Goal: Task Accomplishment & Management: Manage account settings

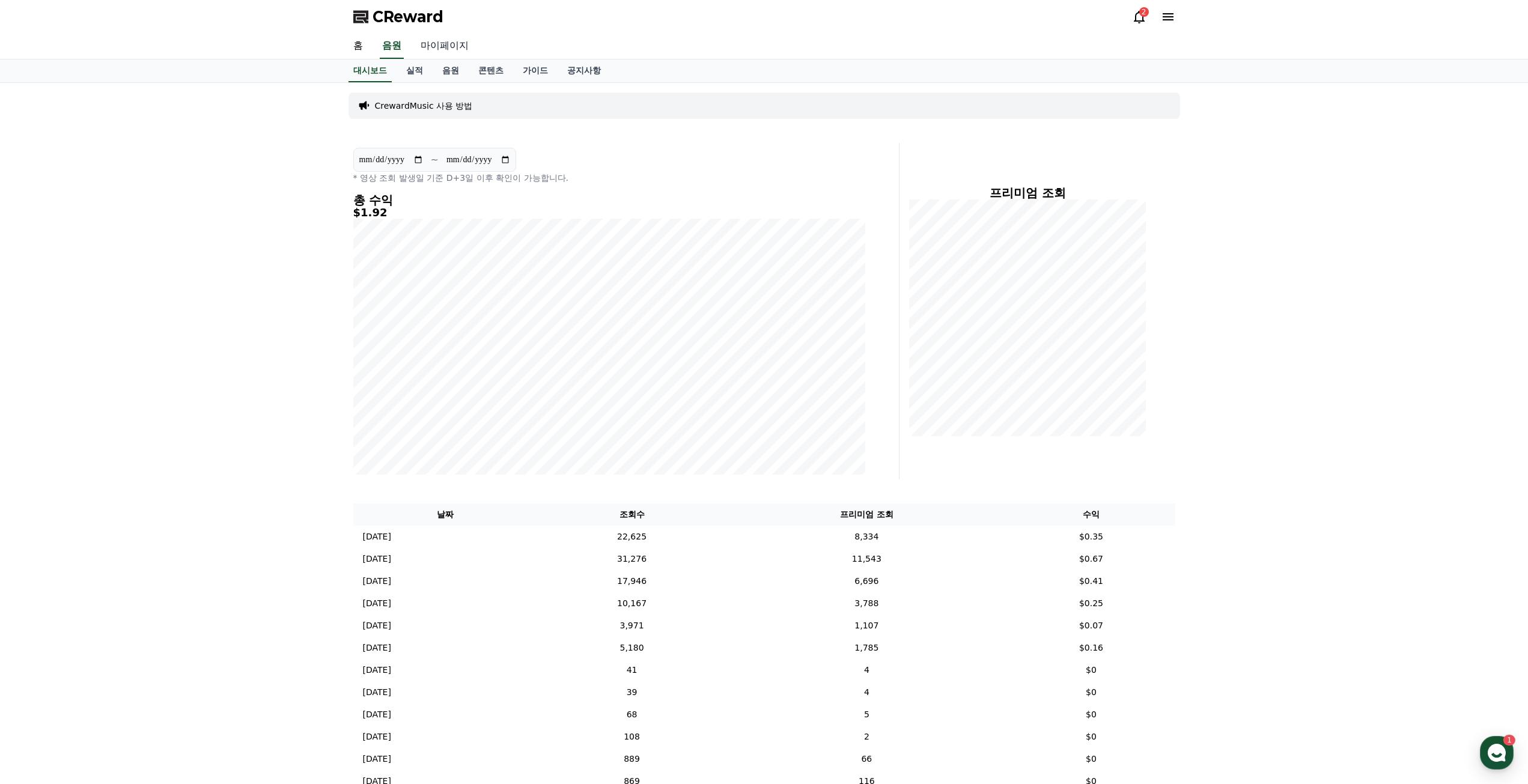
click at [438, 47] on link "마이페이지" at bounding box center [444, 47] width 67 height 25
select select "**********"
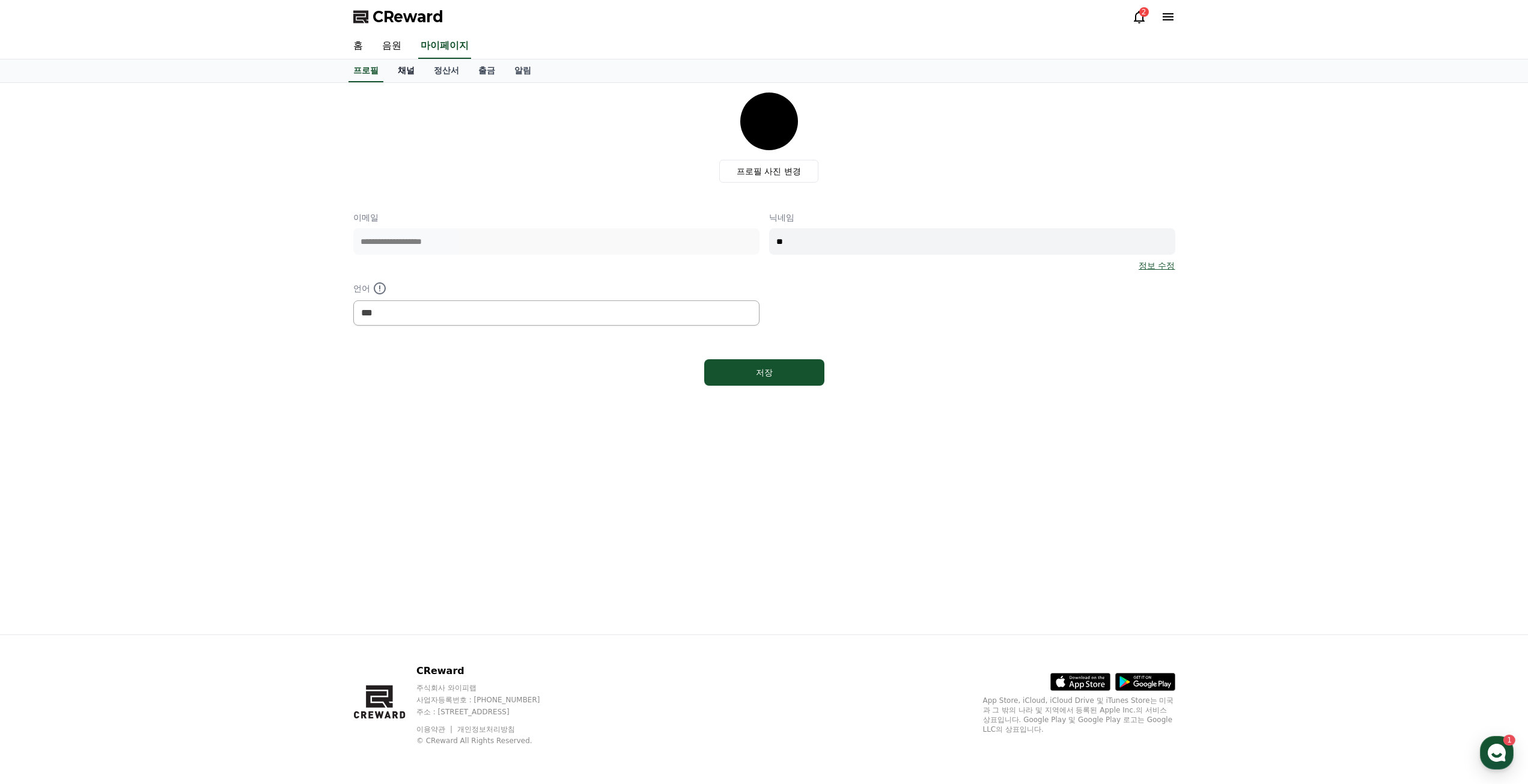
click at [417, 73] on link "채널" at bounding box center [406, 71] width 36 height 23
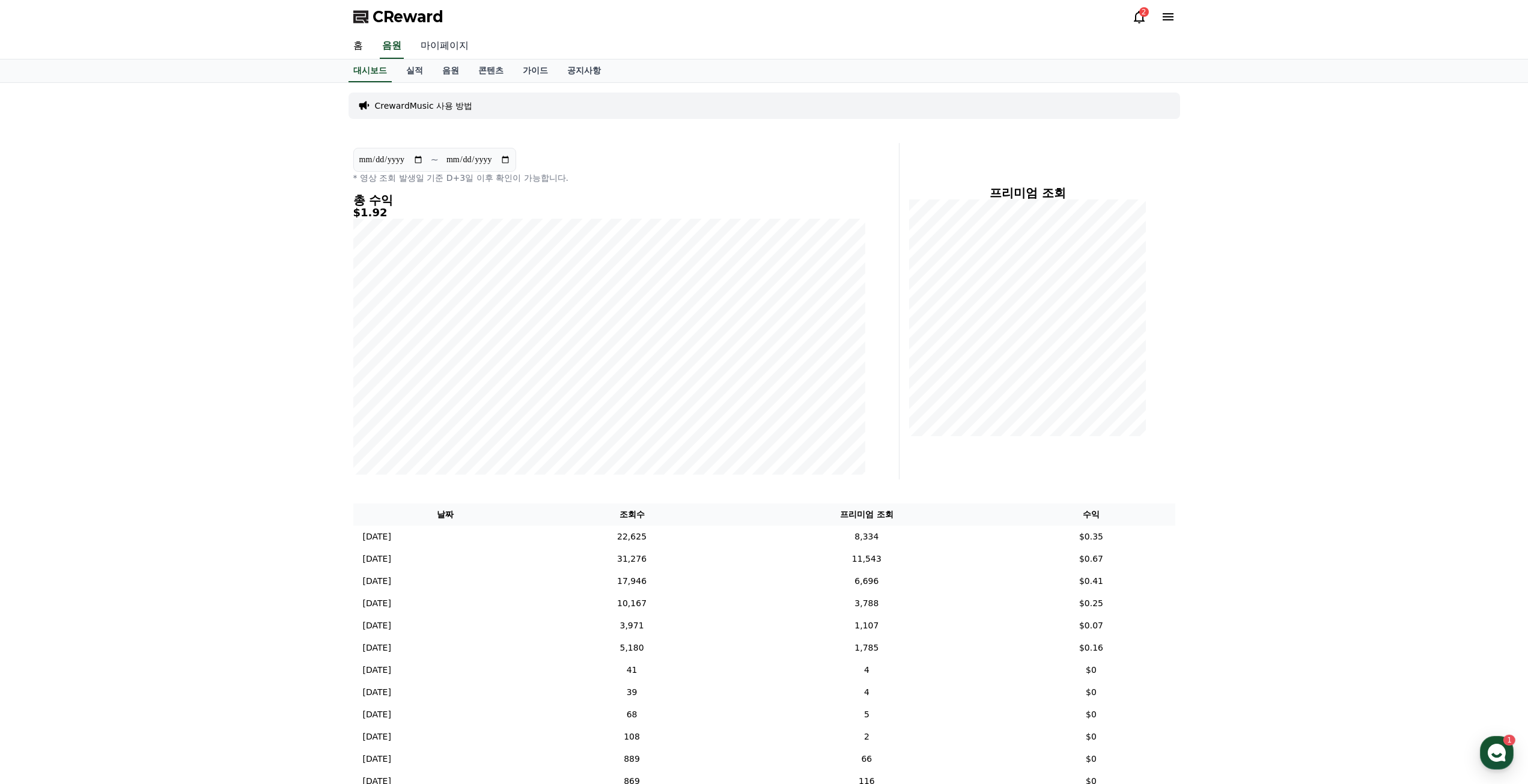
click at [455, 47] on link "마이페이지" at bounding box center [444, 47] width 67 height 25
select select "**********"
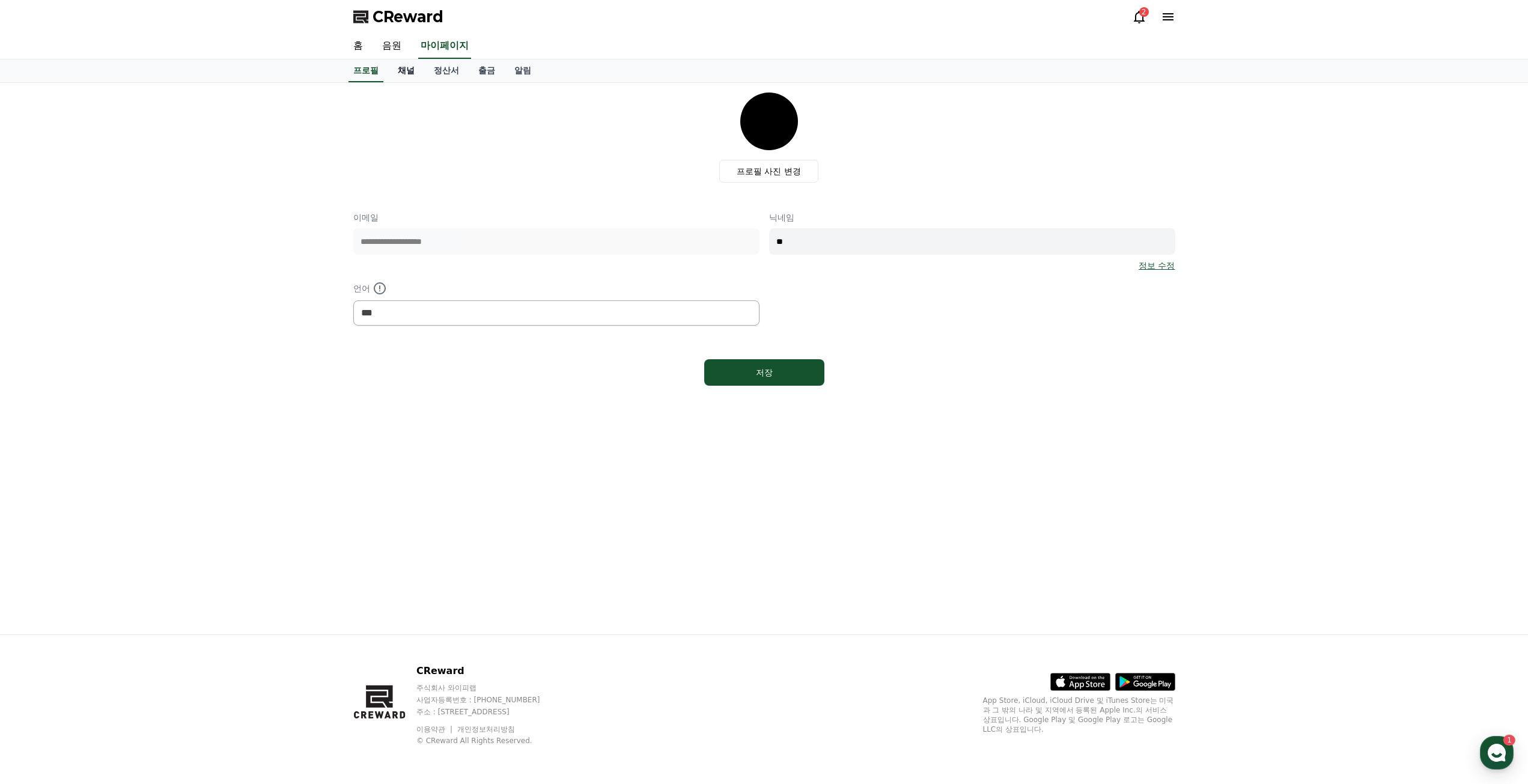
click at [415, 71] on link "채널" at bounding box center [406, 71] width 36 height 23
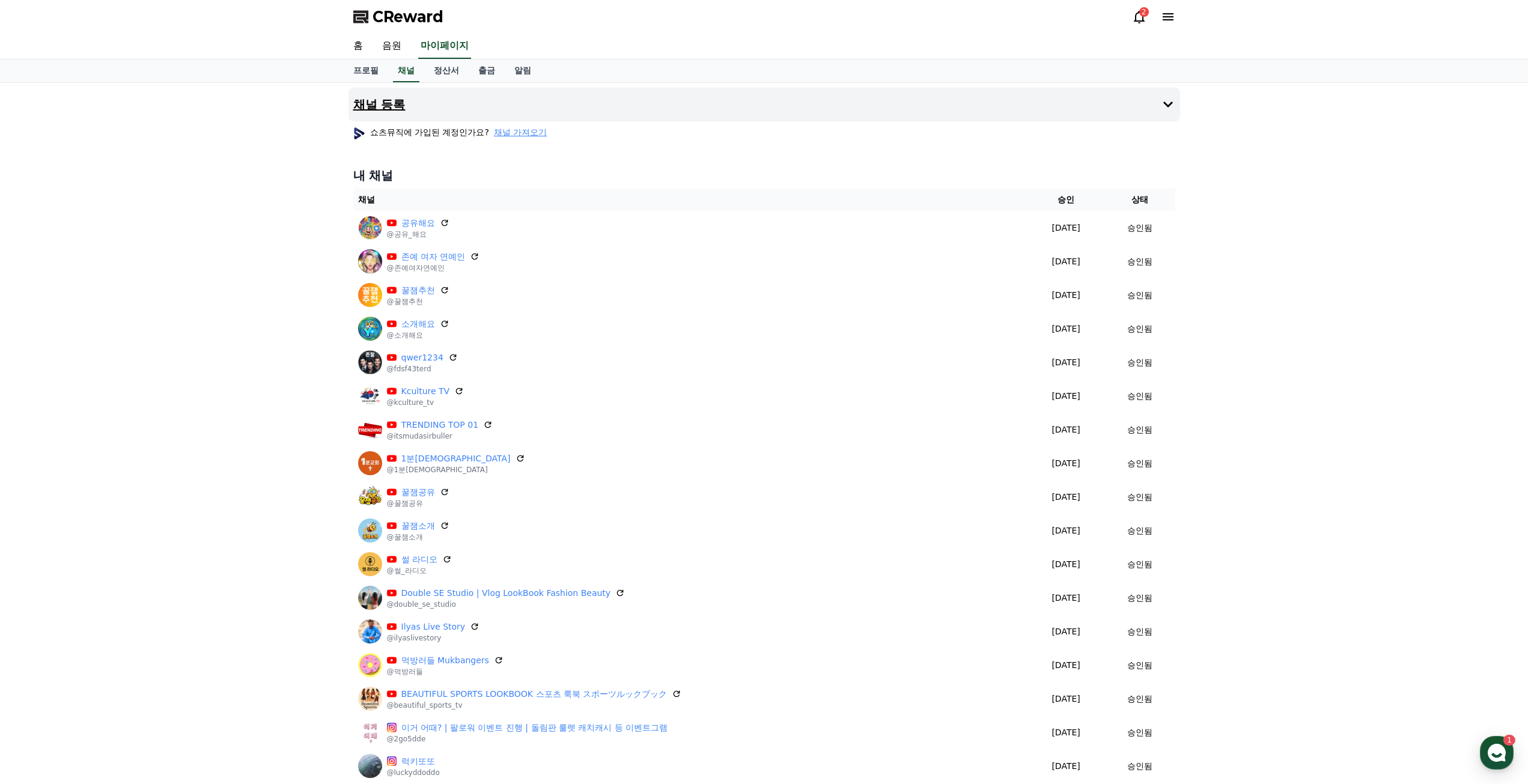
click at [398, 109] on h4 "채널 등록" at bounding box center [380, 105] width 52 height 13
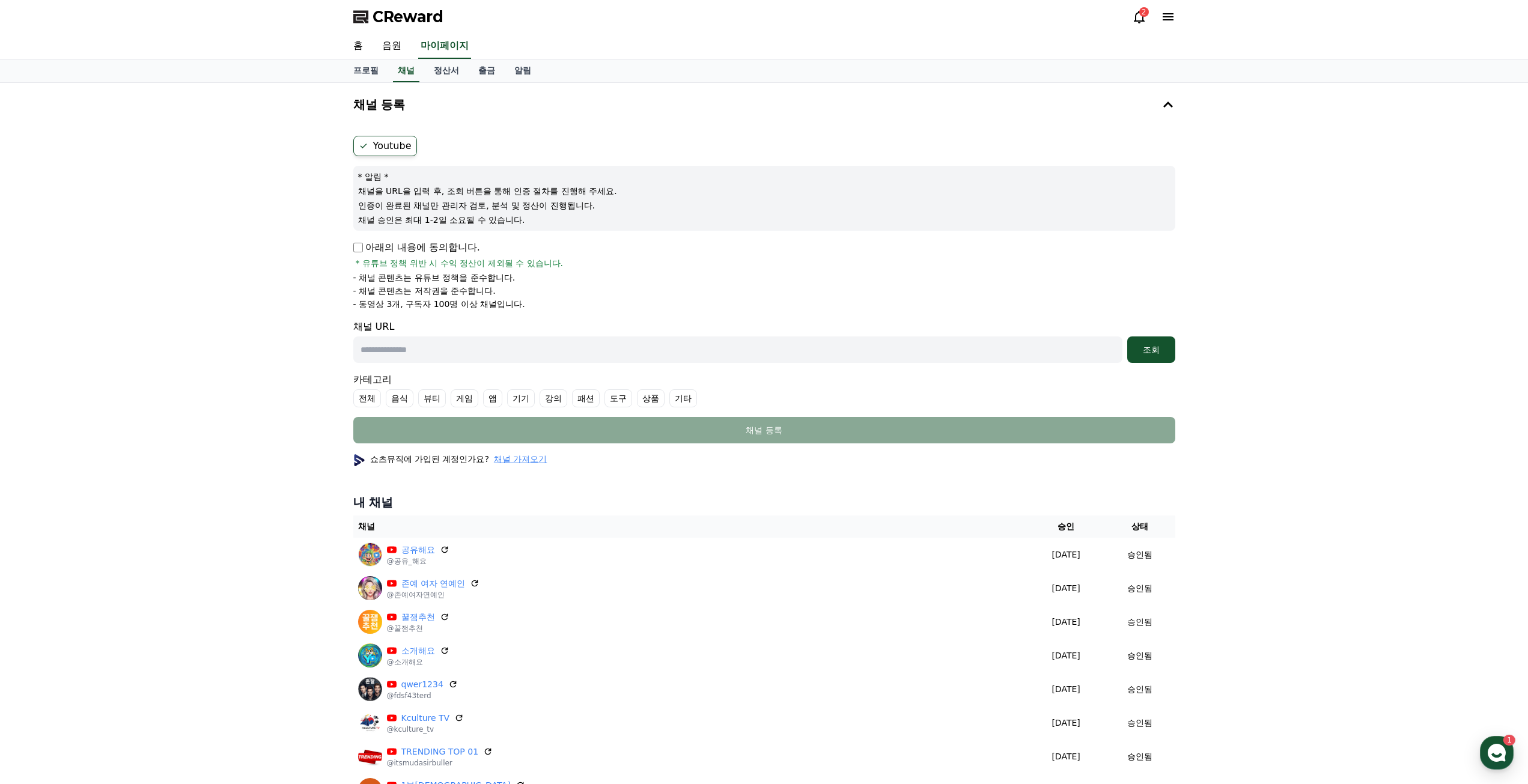
click at [351, 248] on div "Youtube * 알림 * 채널을 URL을 입력 후, 조회 버튼을 통해 인증 절차를 진행해 주세요. 인증이 완료된 채널만 관리자 검토, 분석 …" at bounding box center [764, 289] width 832 height 317
drag, startPoint x: 426, startPoint y: 356, endPoint x: 474, endPoint y: 363, distance: 48.5
click at [426, 356] on input "text" at bounding box center [738, 349] width 769 height 26
paste input "**********"
type input "**********"
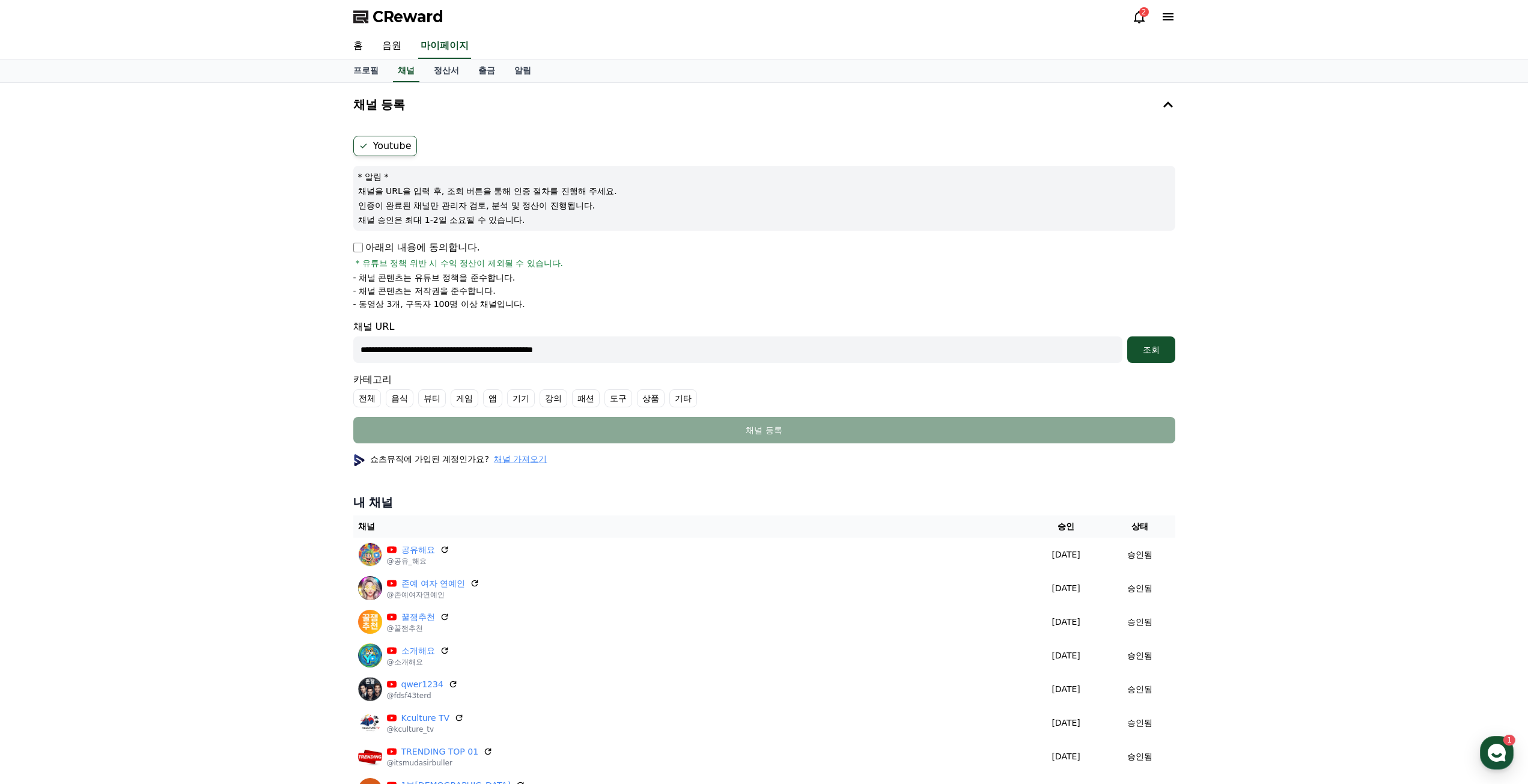
click at [676, 402] on label "기타" at bounding box center [683, 398] width 28 height 18
click at [1145, 358] on button "조회" at bounding box center [1151, 349] width 48 height 26
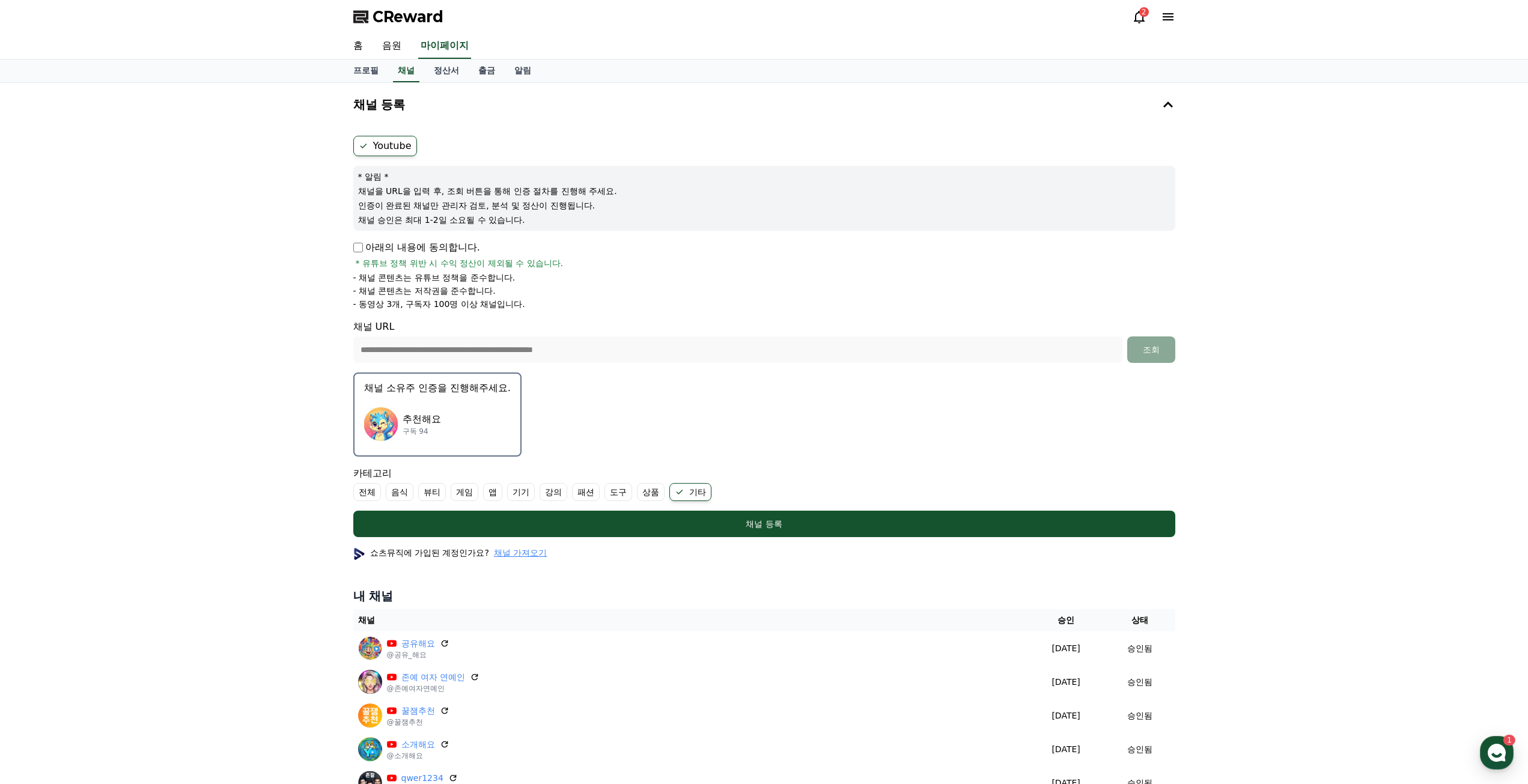
click at [475, 419] on div "추천해요 구독 94" at bounding box center [437, 424] width 146 height 48
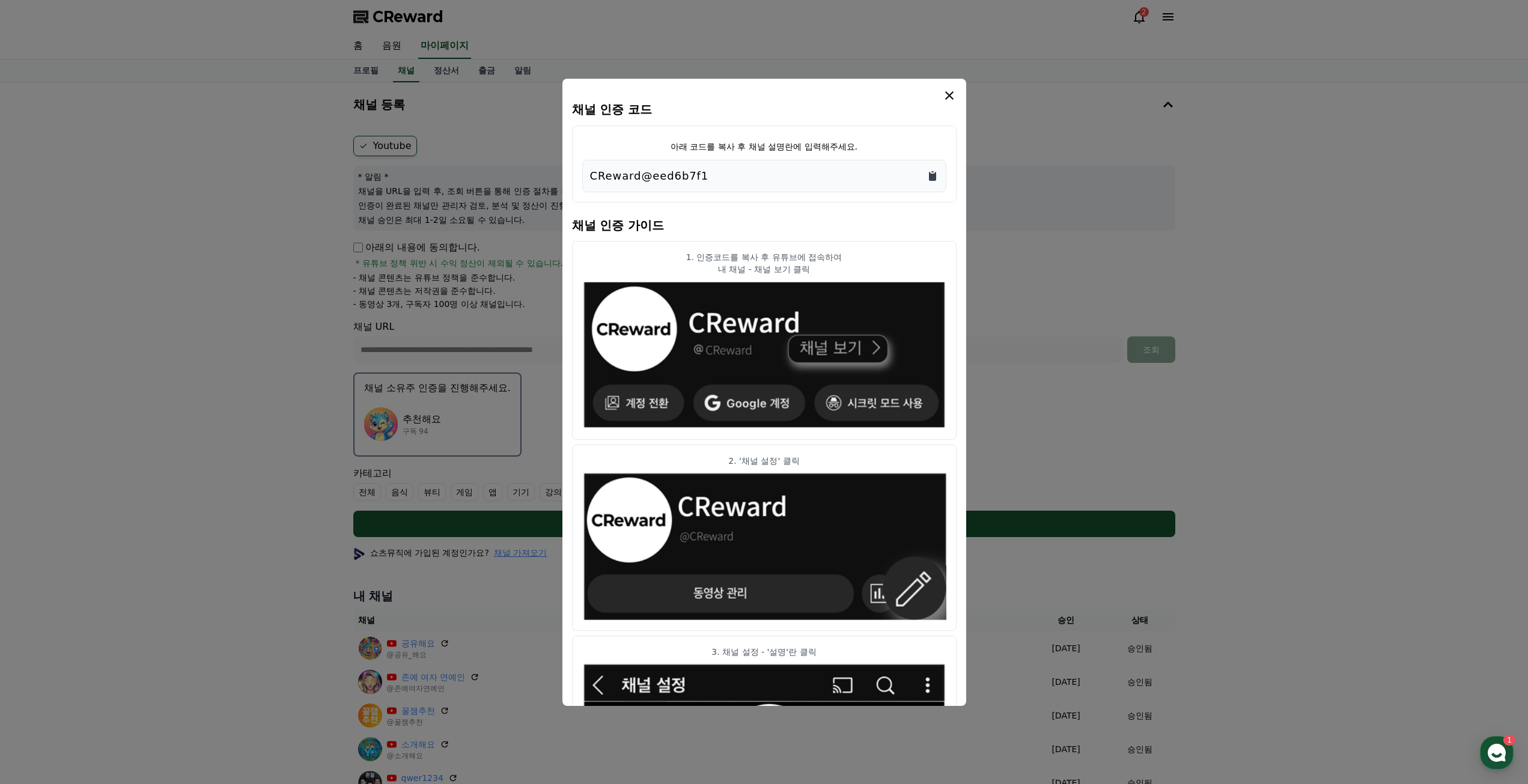
click at [934, 178] on icon "Copy to clipboard" at bounding box center [933, 176] width 7 height 9
click at [951, 95] on icon "modal" at bounding box center [950, 95] width 14 height 14
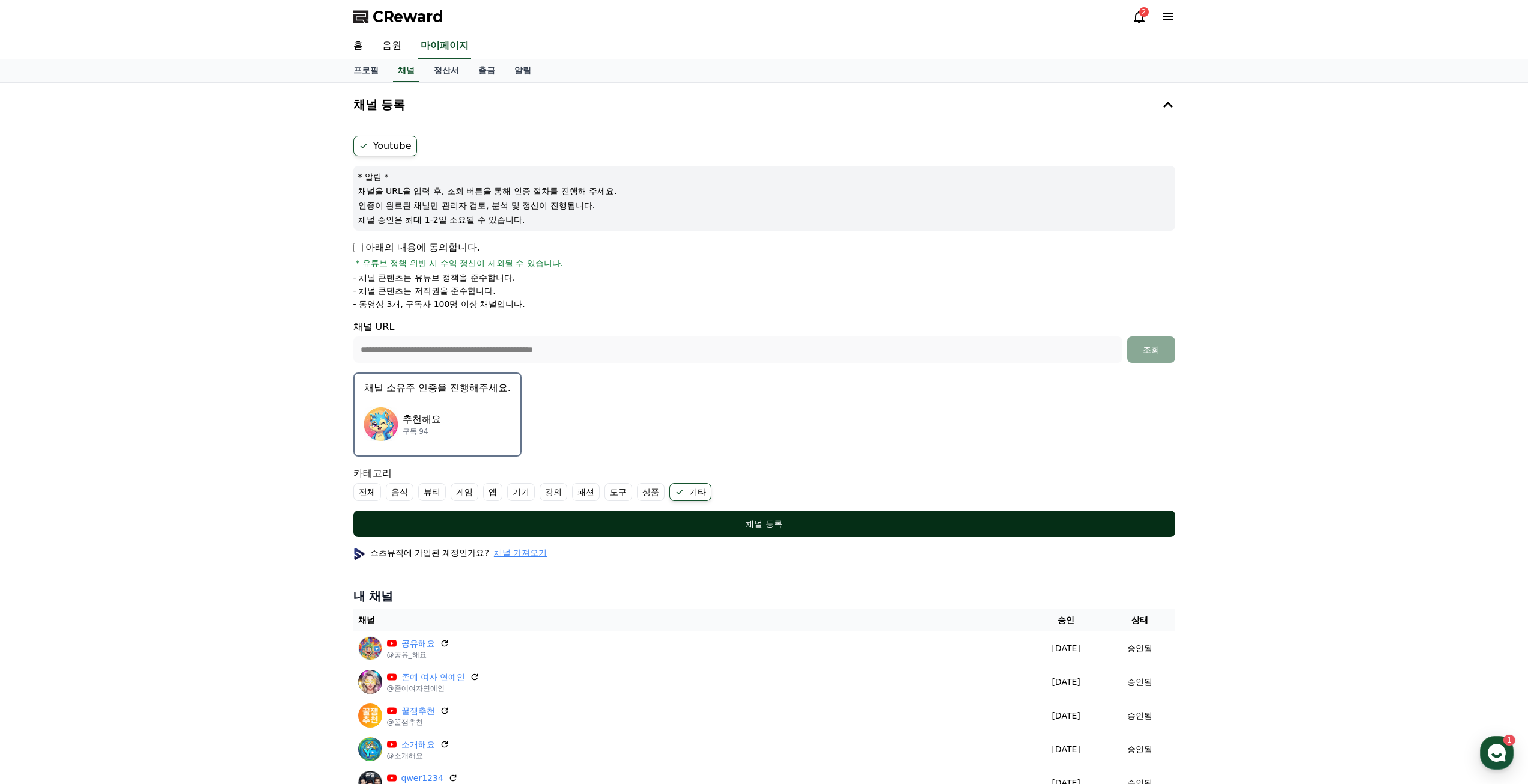
click at [764, 530] on button "채널 등록" at bounding box center [764, 523] width 822 height 26
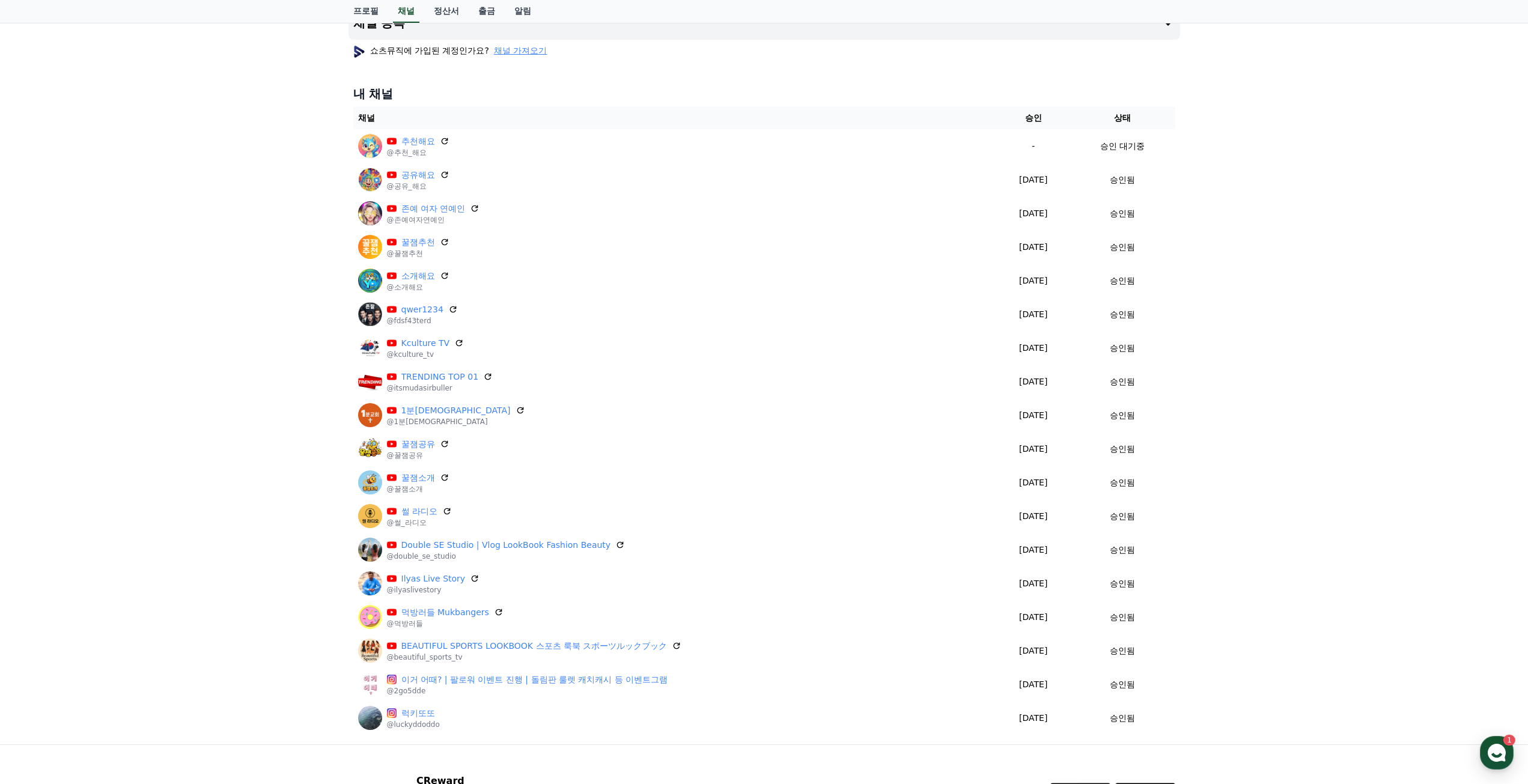
scroll to position [120, 0]
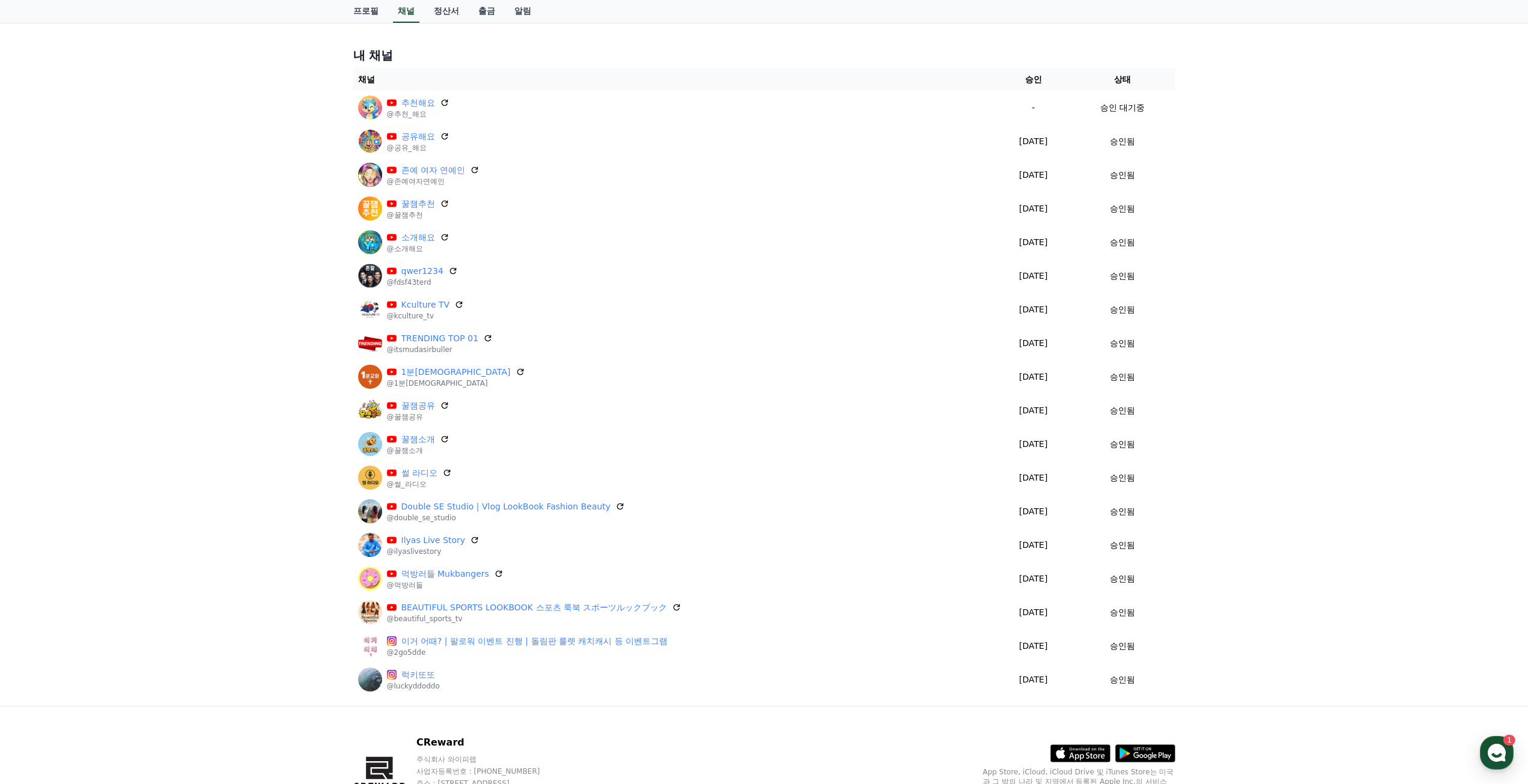
click at [6, 327] on div "채널 등록 쇼츠뮤직에 가입된 계정인가요? 채널 가져오기 내 채널 채널 승인 상태 추천해요 @추천_해요 - 승인 대기중 공유해요 @공유_해요 […" at bounding box center [764, 334] width 1528 height 743
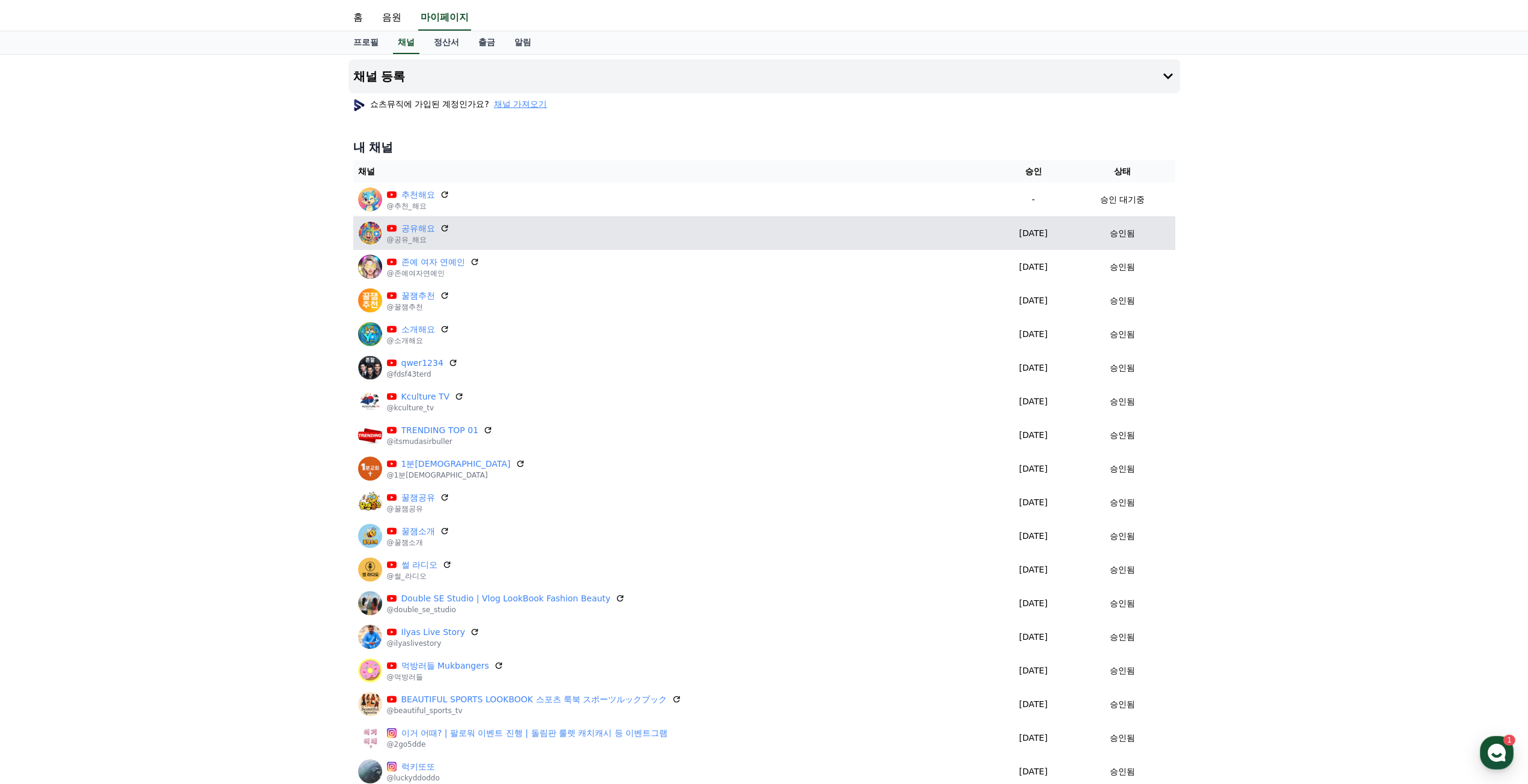
scroll to position [0, 0]
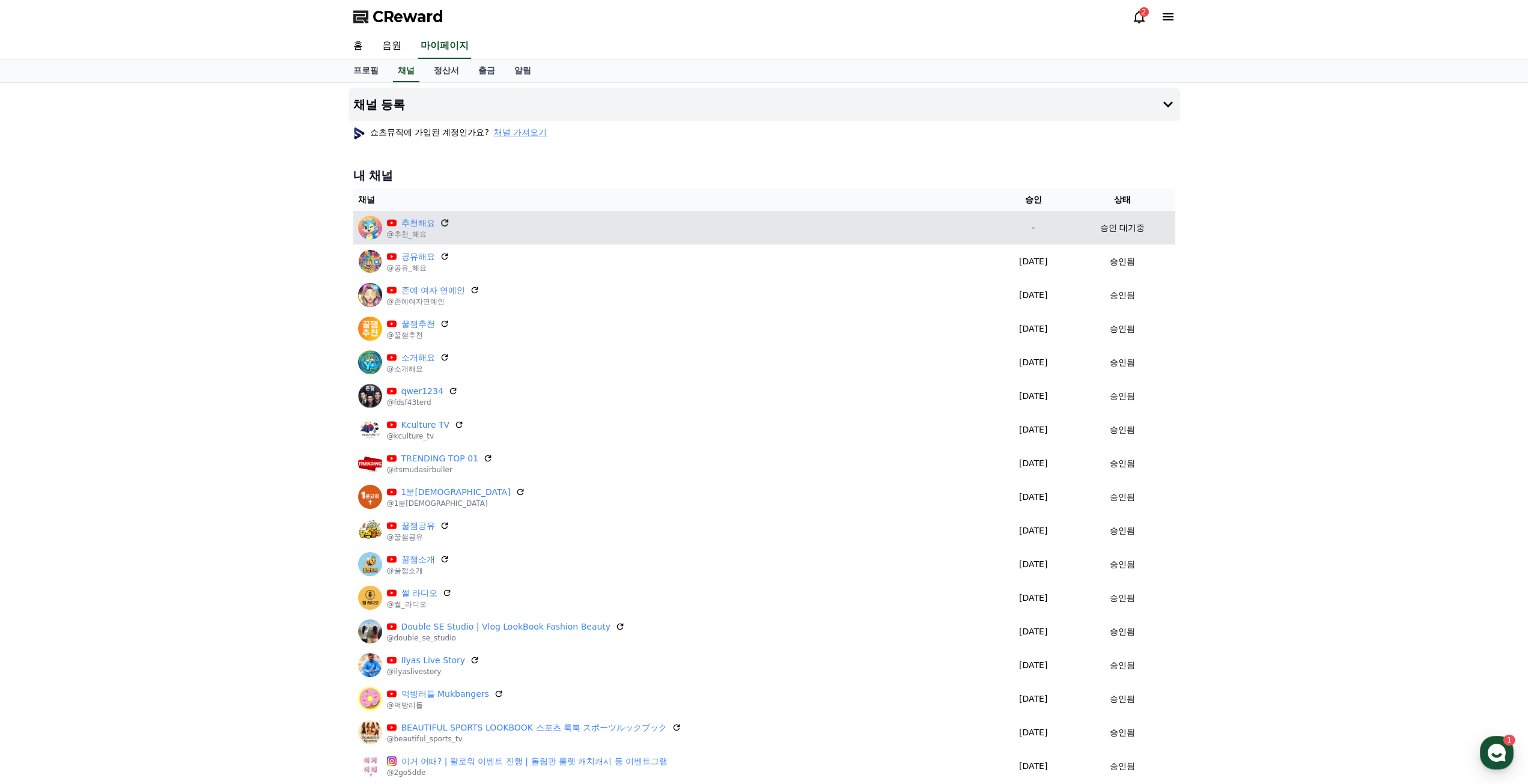
click at [441, 218] on icon at bounding box center [444, 223] width 11 height 11
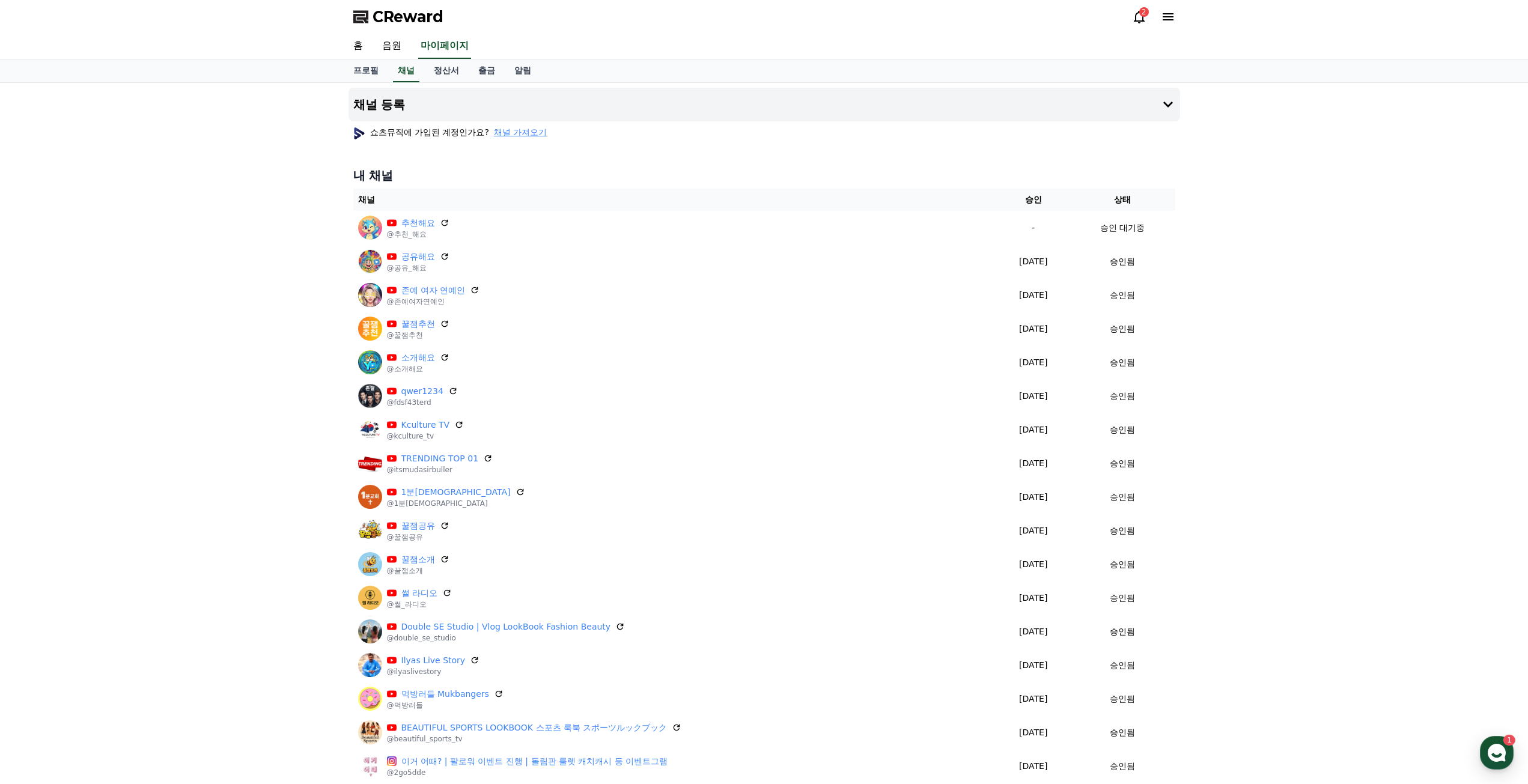
click at [1142, 18] on icon at bounding box center [1139, 17] width 14 height 14
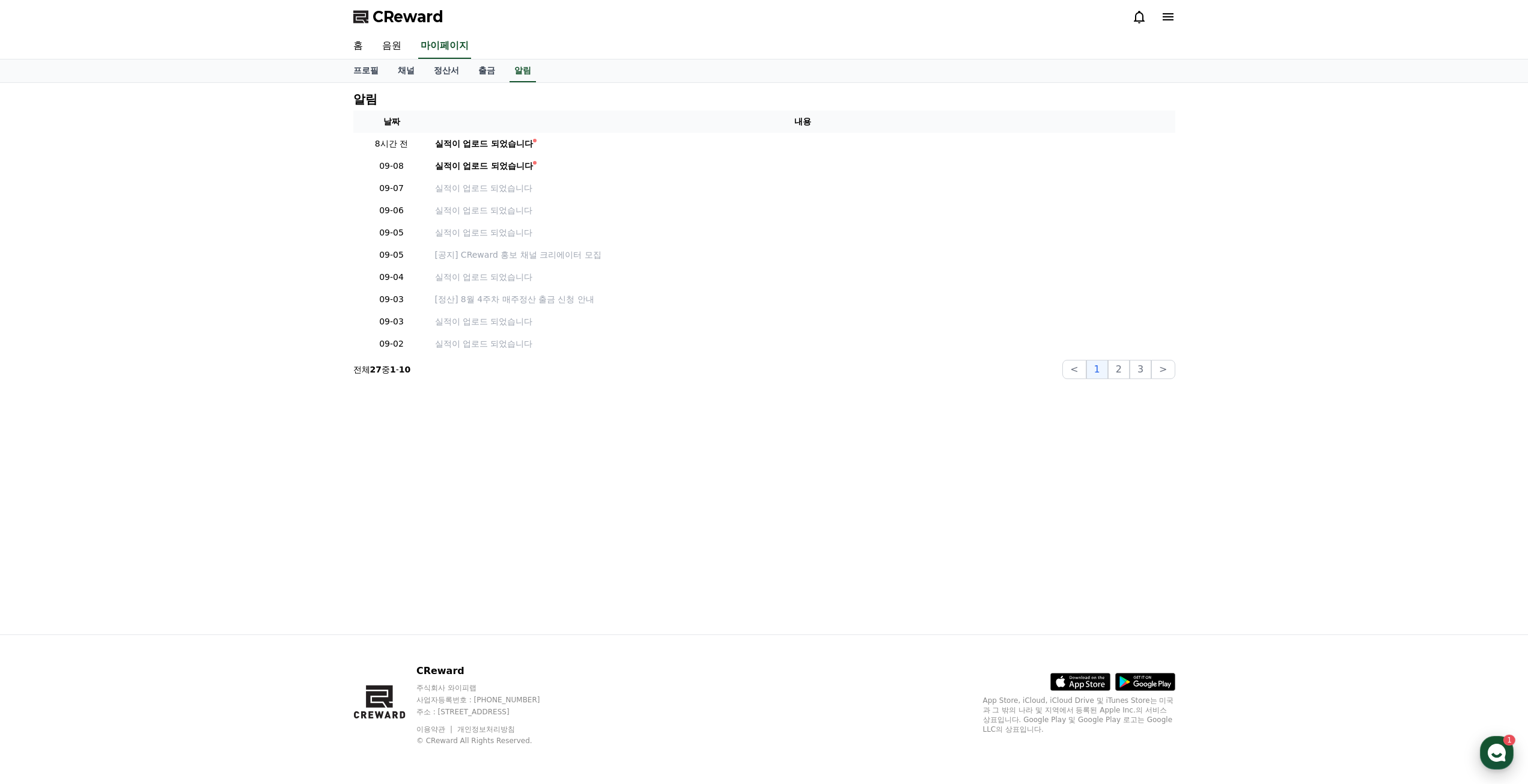
click at [1509, 744] on div "1" at bounding box center [1510, 739] width 12 height 11
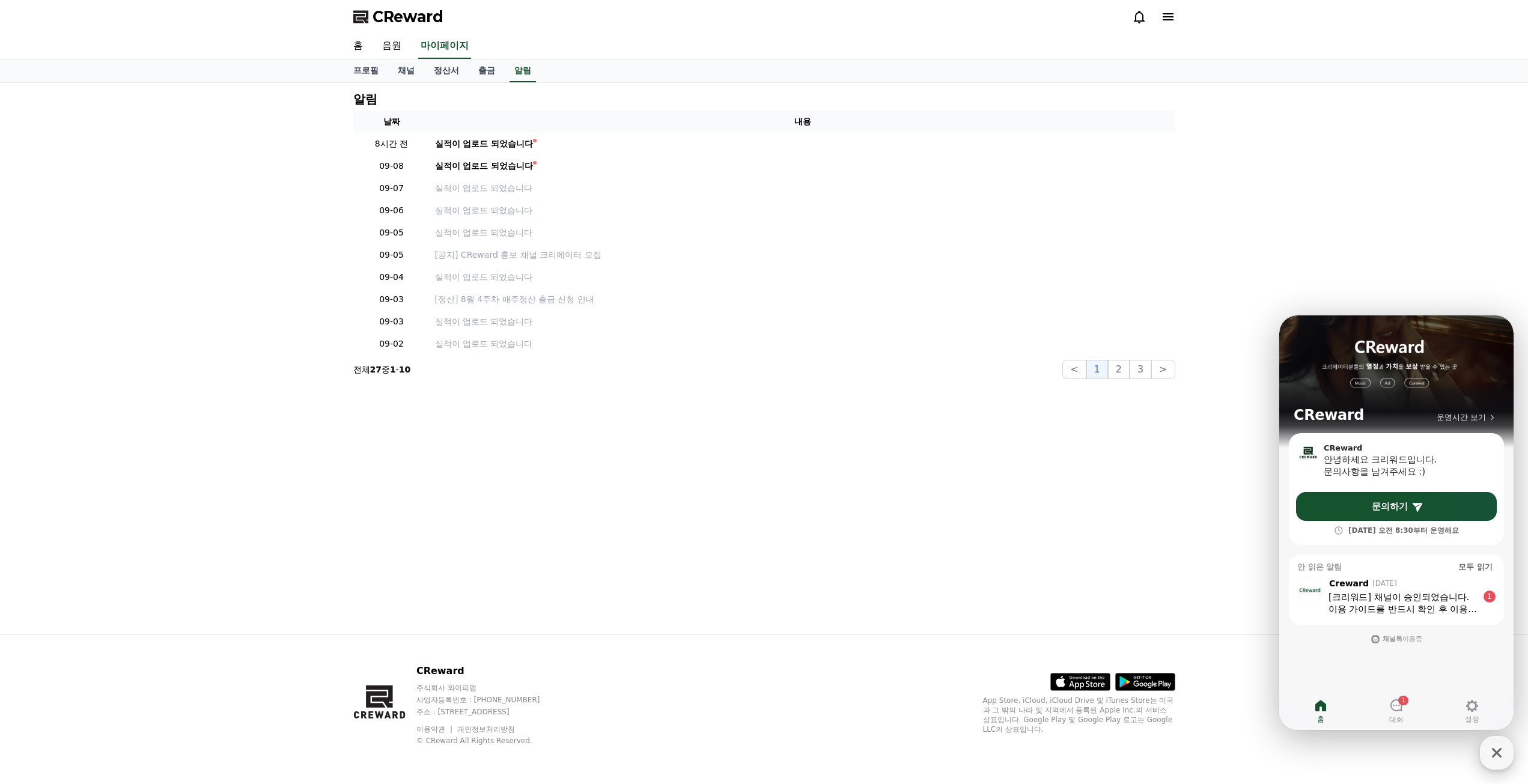
click at [1446, 595] on div "[크리워드] 채널이 승인되었습니다." at bounding box center [1403, 597] width 149 height 12
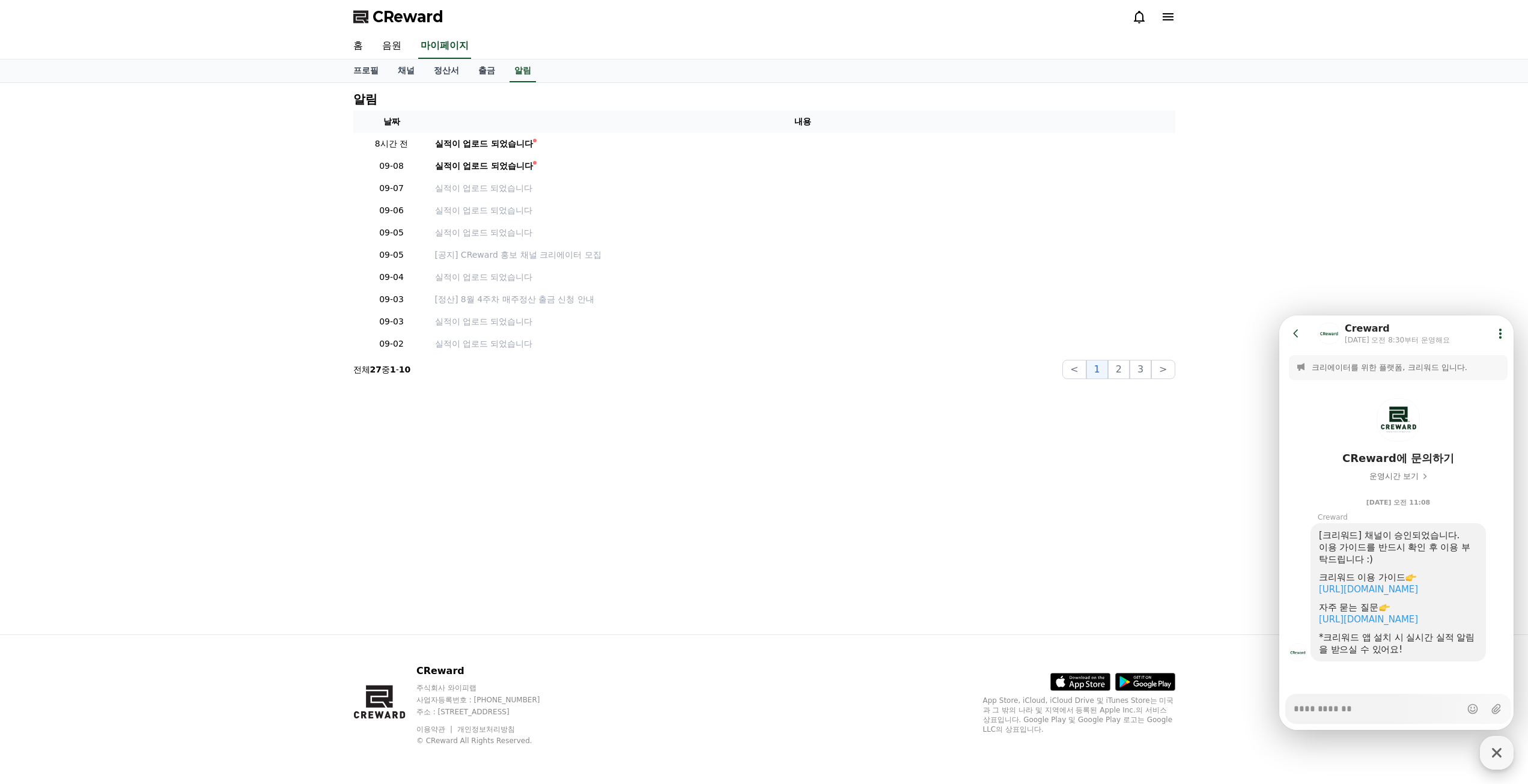
click at [1215, 553] on div "알림 날짜 내용 8시간 전 실적이 업로드 되었습니다 09-08 실적이 업로드 되었습니다 09-07 실적이 업로드 되었습니다 09-06 실적이 …" at bounding box center [764, 358] width 1528 height 551
type textarea "*"
